Goal: Information Seeking & Learning: Learn about a topic

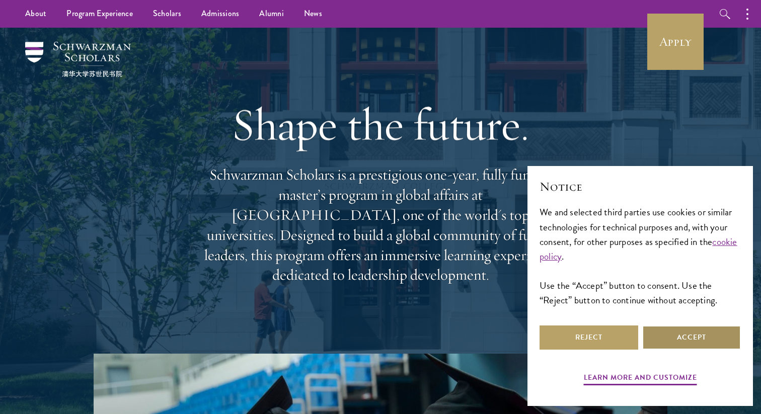
click at [678, 338] on button "Accept" at bounding box center [691, 338] width 99 height 24
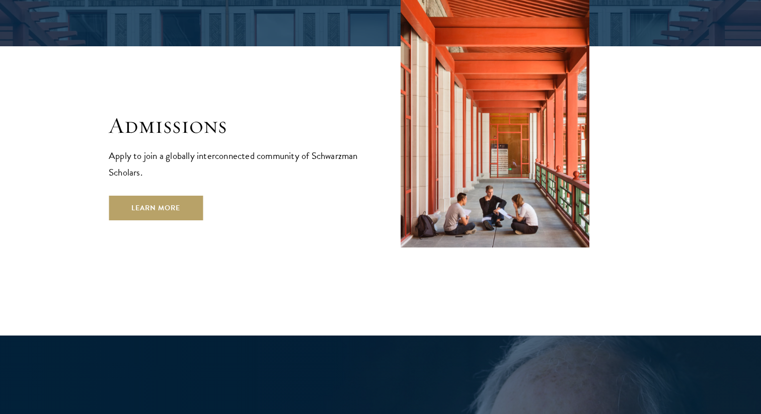
scroll to position [1678, 0]
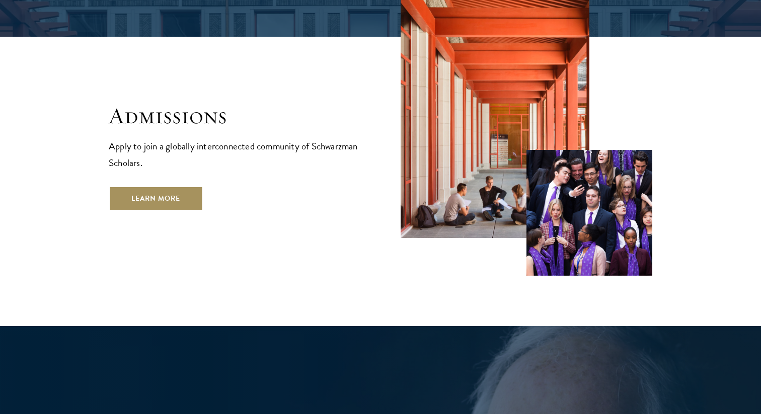
click at [150, 186] on link "Learn More" at bounding box center [156, 198] width 94 height 24
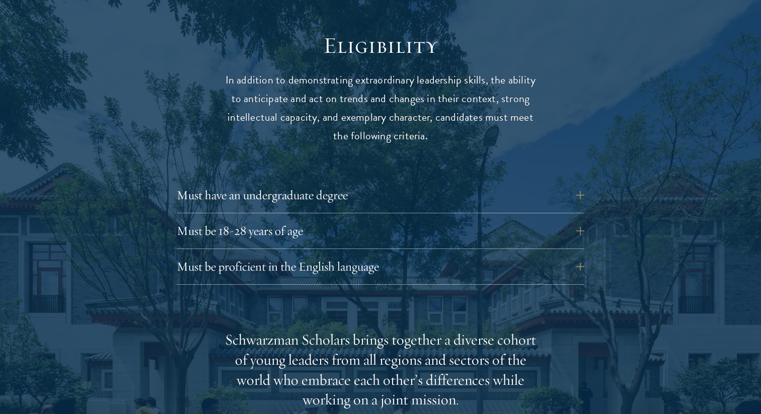
scroll to position [1329, 0]
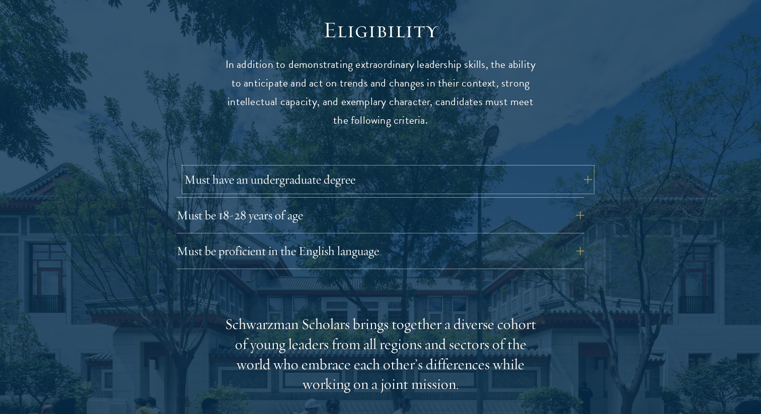
click at [213, 180] on button "Must have an undergraduate degree" at bounding box center [388, 180] width 408 height 24
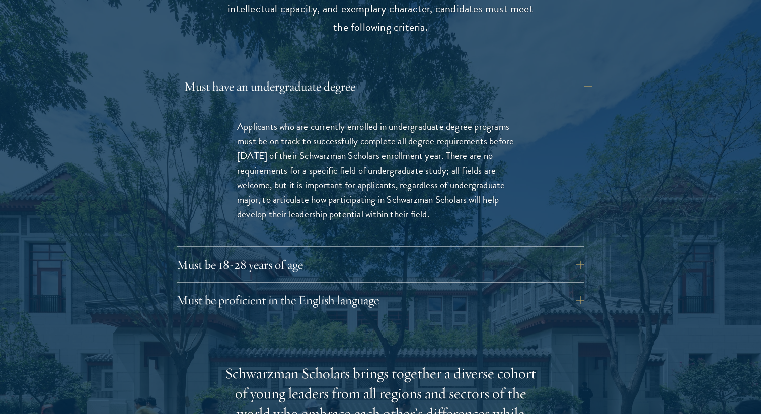
scroll to position [1426, 0]
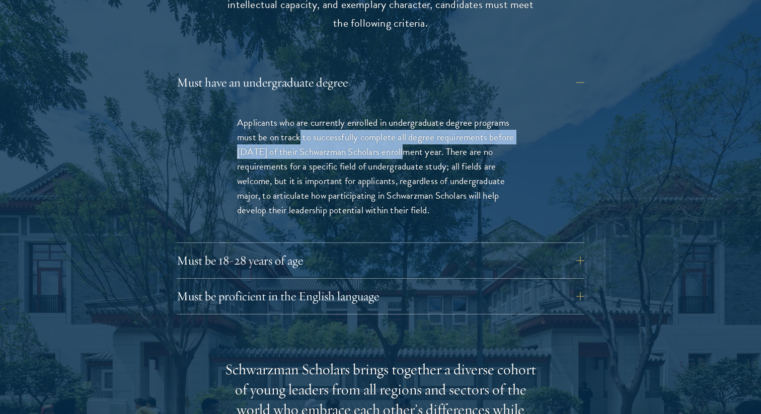
drag, startPoint x: 299, startPoint y: 136, endPoint x: 404, endPoint y: 152, distance: 106.3
click at [404, 152] on p "Applicants who are currently enrolled in undergraduate degree programs must be …" at bounding box center [380, 166] width 287 height 102
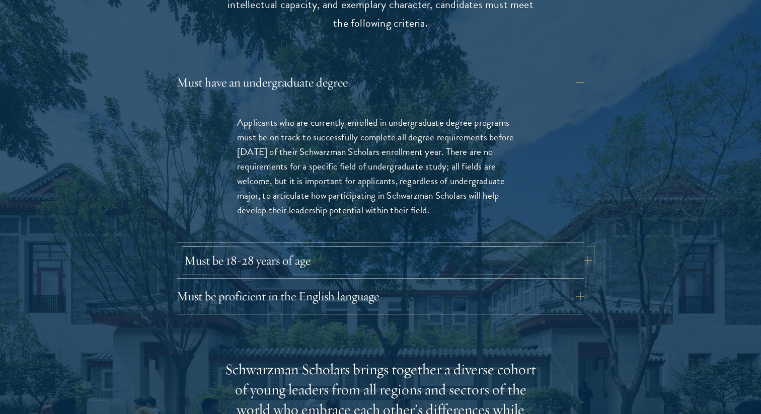
click at [384, 264] on button "Must be 18-28 years of age" at bounding box center [388, 261] width 408 height 24
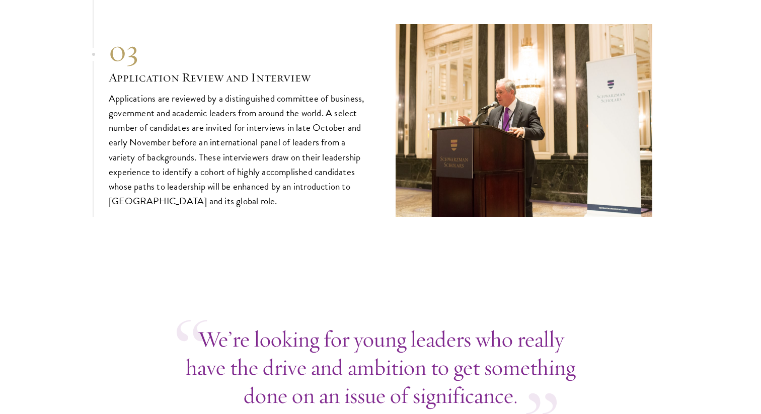
scroll to position [3699, 0]
